Goal: Navigation & Orientation: Find specific page/section

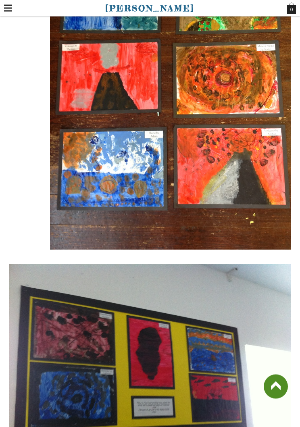
scroll to position [1180, 0]
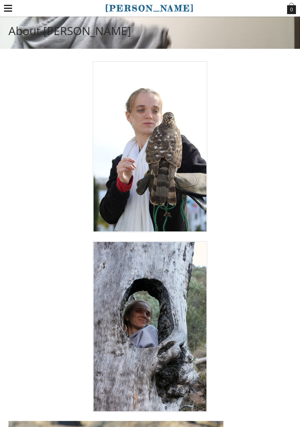
click at [11, 7] on label at bounding box center [8, 8] width 8 height 17
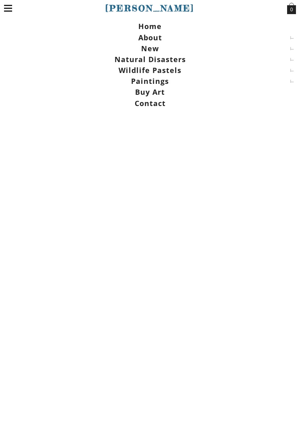
click at [134, 63] on span at bounding box center [150, 59] width 292 height 11
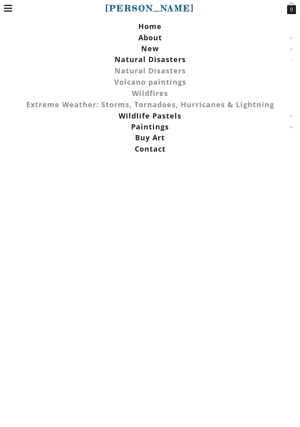
click at [109, 107] on span "Extreme Weather: Storms, Tornadoes, Hurricanes & Lightning" at bounding box center [150, 105] width 248 height 10
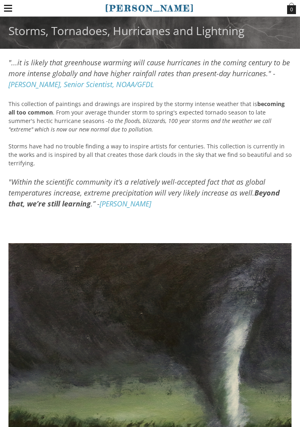
click at [10, 6] on label at bounding box center [8, 8] width 8 height 17
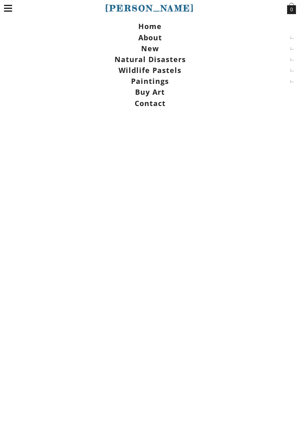
click at [145, 106] on link "Contact" at bounding box center [150, 103] width 292 height 11
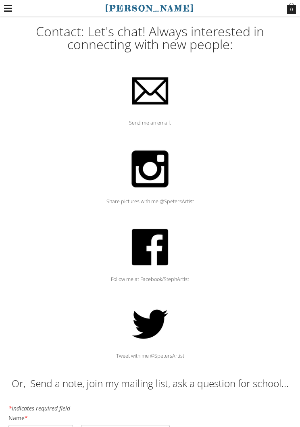
click at [5, 12] on label at bounding box center [8, 8] width 8 height 17
